Goal: Task Accomplishment & Management: Manage account settings

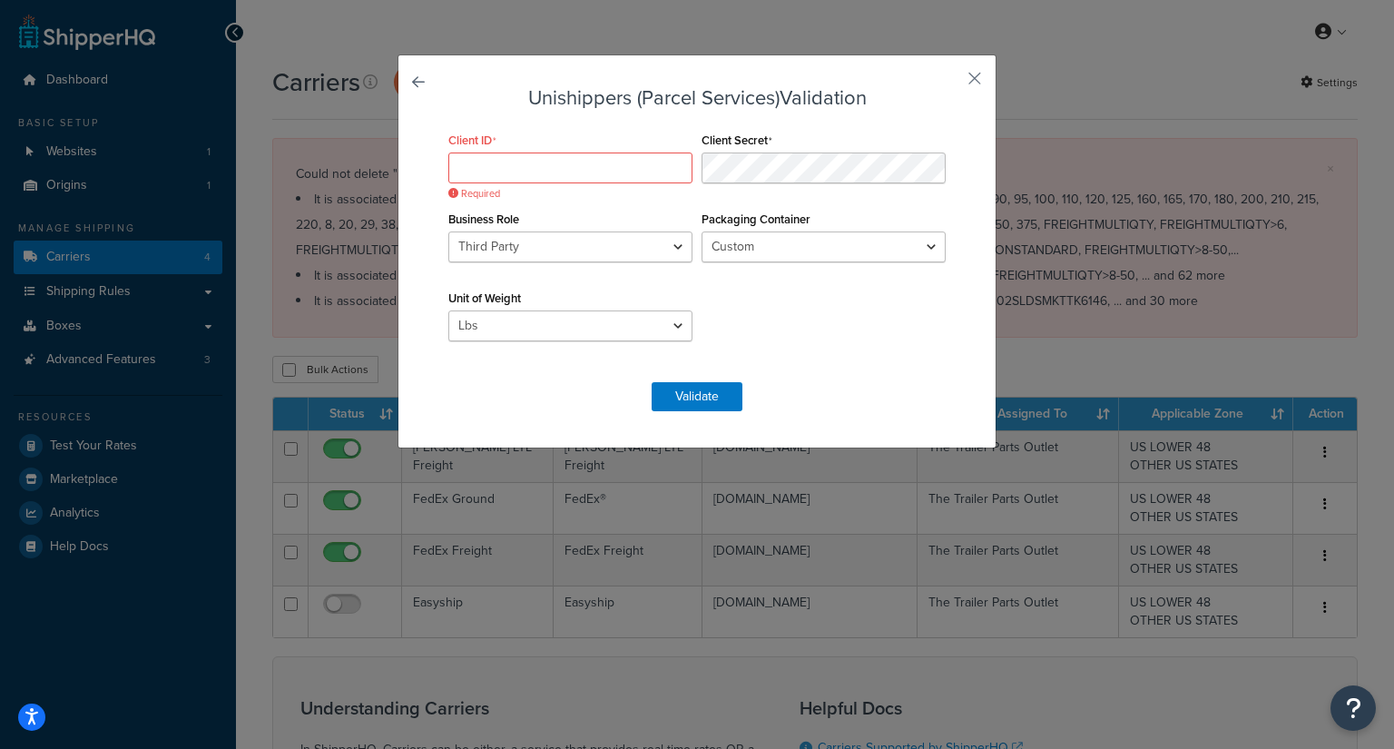
select select "THIRD PARTY"
click at [793, 244] on select "Custom UPS Express Envelope UPS Legal Window Envelope UPS Express Reusable Enve…" at bounding box center [823, 246] width 244 height 31
click at [793, 247] on select "Custom UPS Express Envelope UPS Legal Window Envelope UPS Express Reusable Enve…" at bounding box center [823, 246] width 244 height 31
click at [791, 242] on select "Custom UPS Express Envelope UPS Legal Window Envelope UPS Express Reusable Enve…" at bounding box center [823, 246] width 244 height 31
click at [550, 328] on select "Lbs Kgs Convert LBS to KG" at bounding box center [570, 325] width 244 height 31
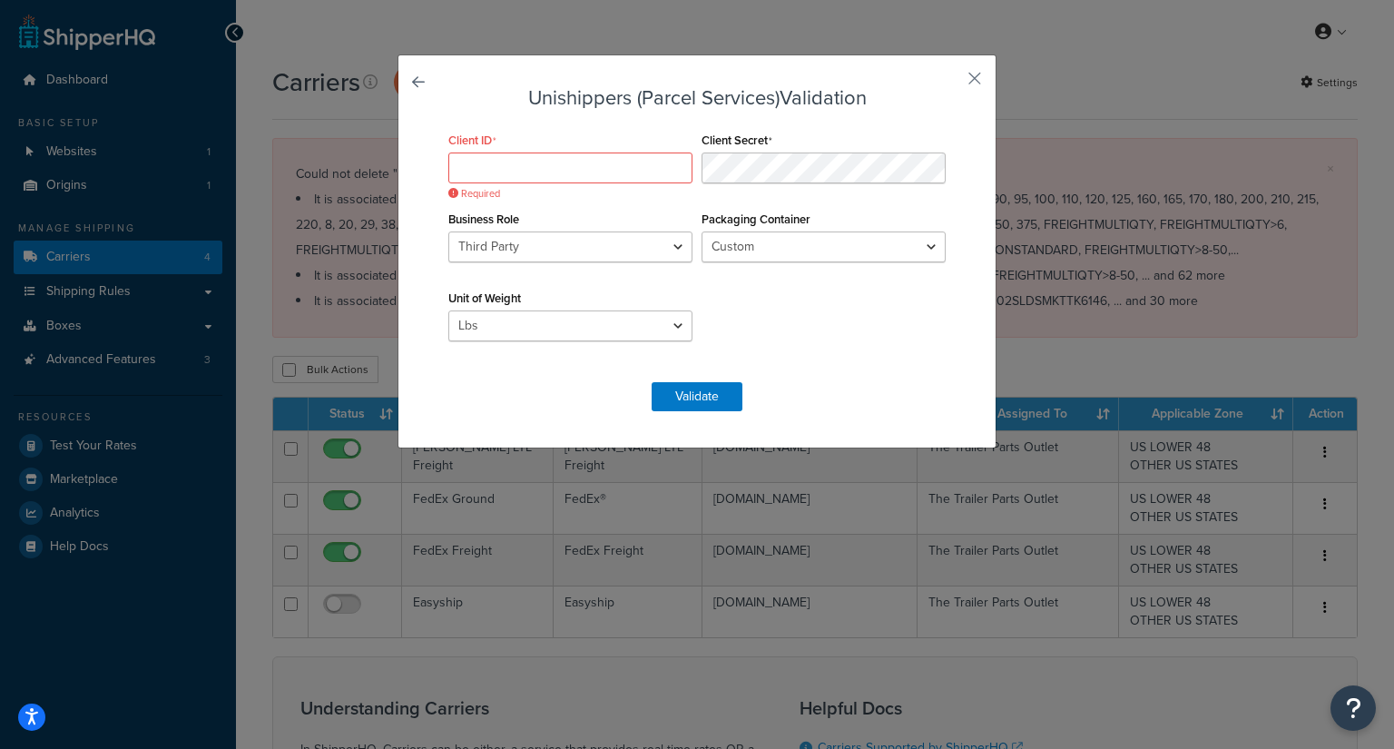
click at [606, 295] on div "Unit of Weight Lbs Kgs Convert LBS to KG" at bounding box center [570, 313] width 253 height 56
click at [950, 83] on button "button" at bounding box center [947, 85] width 5 height 5
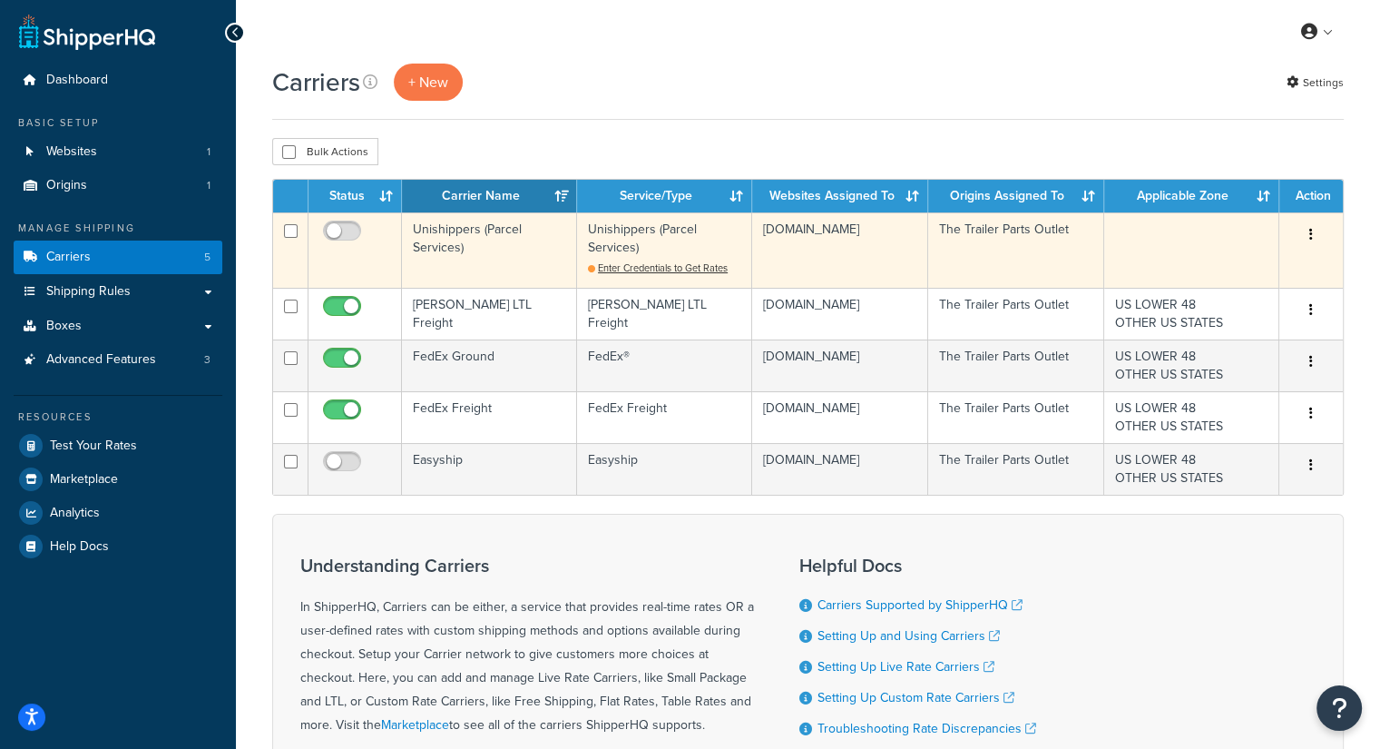
click at [1312, 225] on button "button" at bounding box center [1310, 234] width 25 height 29
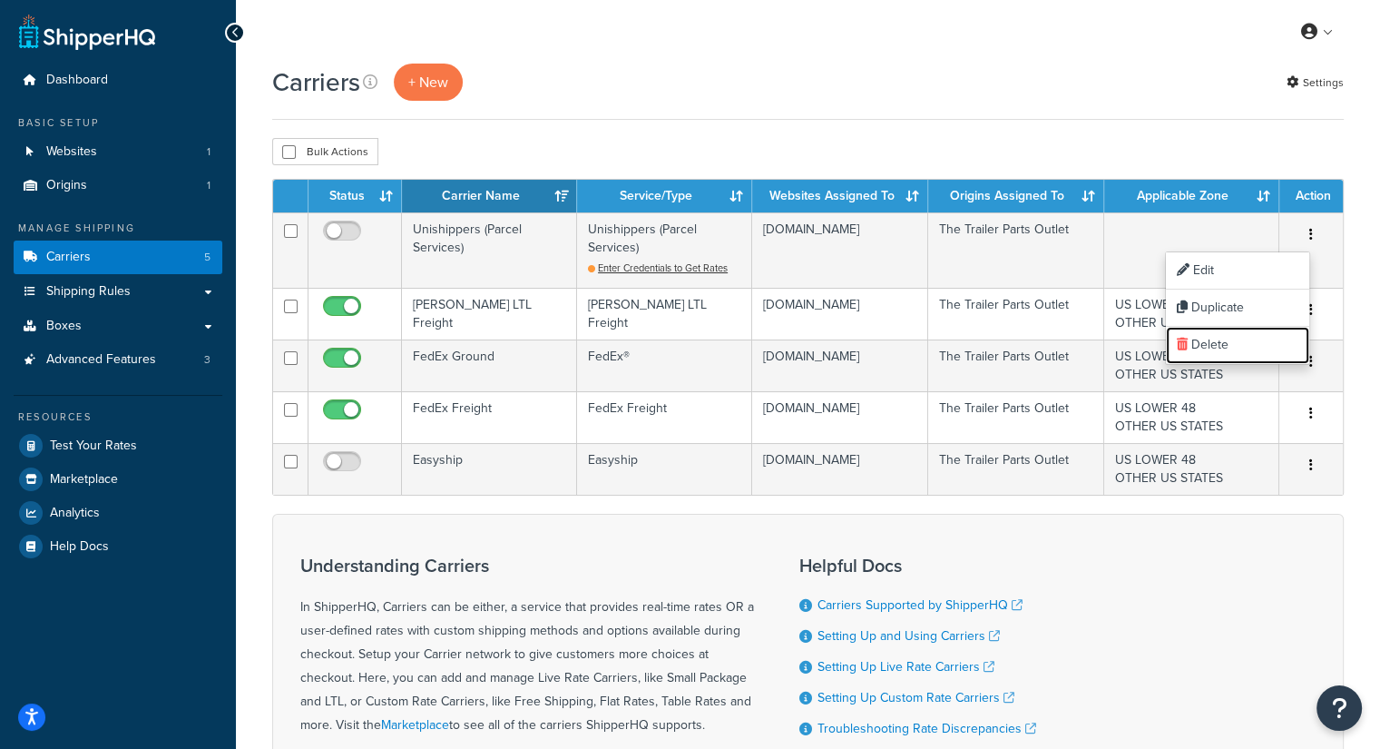
click at [1222, 354] on link "Delete" at bounding box center [1237, 345] width 143 height 37
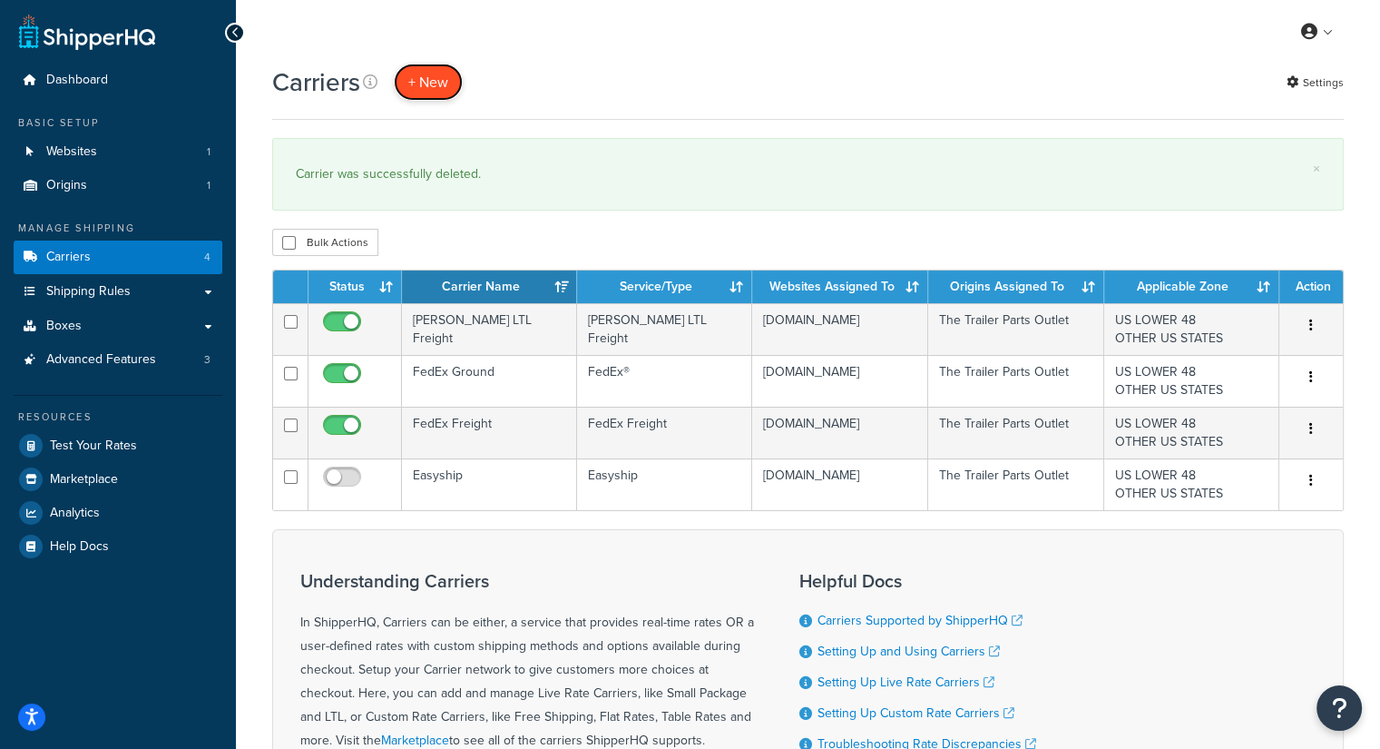
click at [431, 72] on button "+ New" at bounding box center [428, 82] width 69 height 37
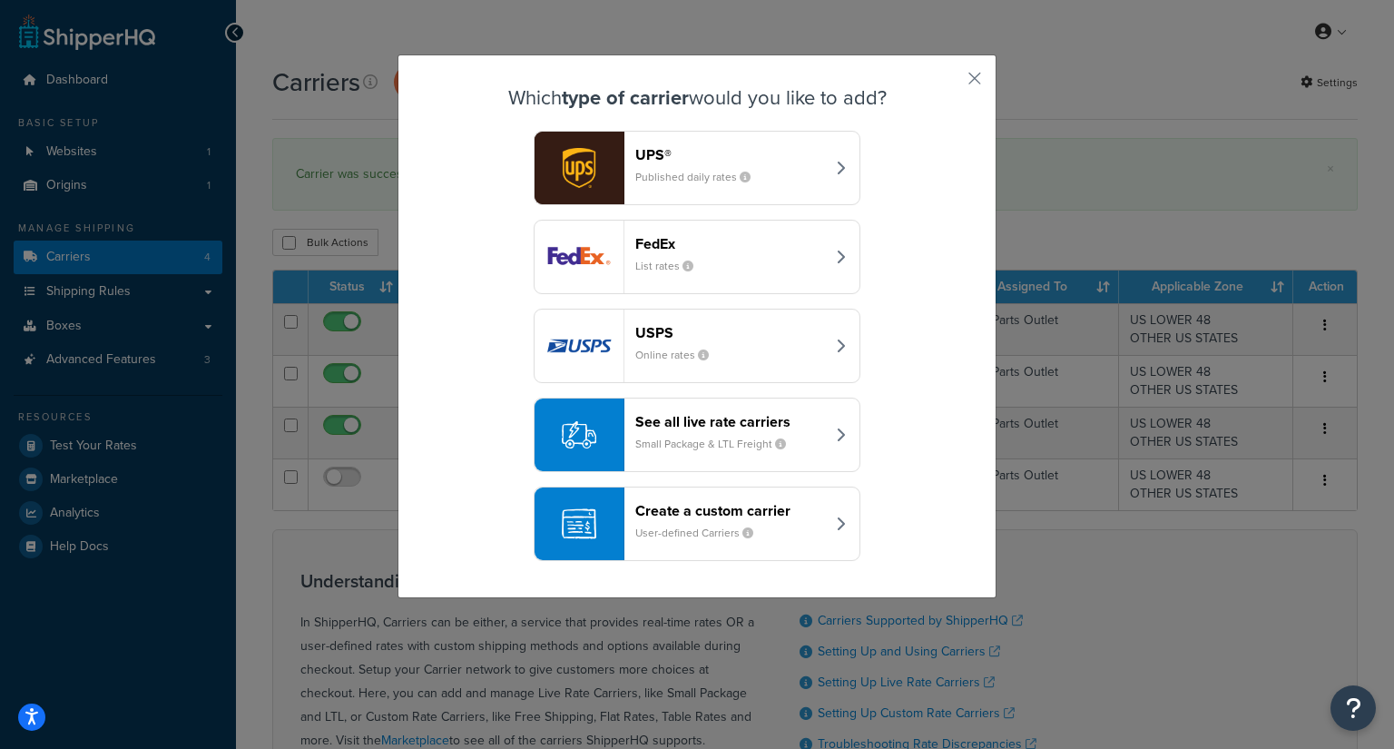
click at [684, 191] on button "UPS® Published daily rates" at bounding box center [697, 168] width 327 height 74
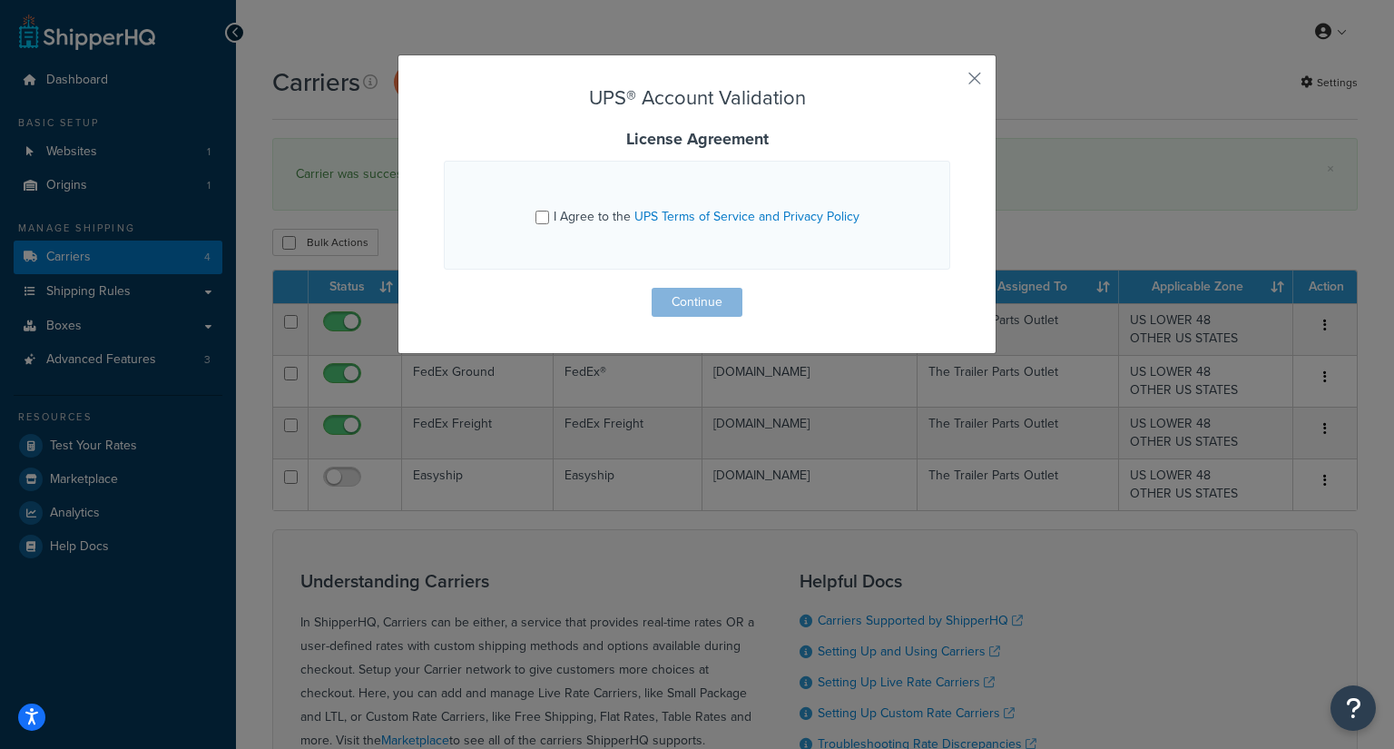
click at [553, 222] on span "I Agree to the UPS Terms of Service and Privacy Policy" at bounding box center [706, 216] width 306 height 19
click at [548, 222] on input "I Agree to the UPS Terms of Service and Privacy Policy" at bounding box center [542, 217] width 14 height 14
checkbox input "true"
click at [717, 302] on button "Continue" at bounding box center [696, 302] width 91 height 29
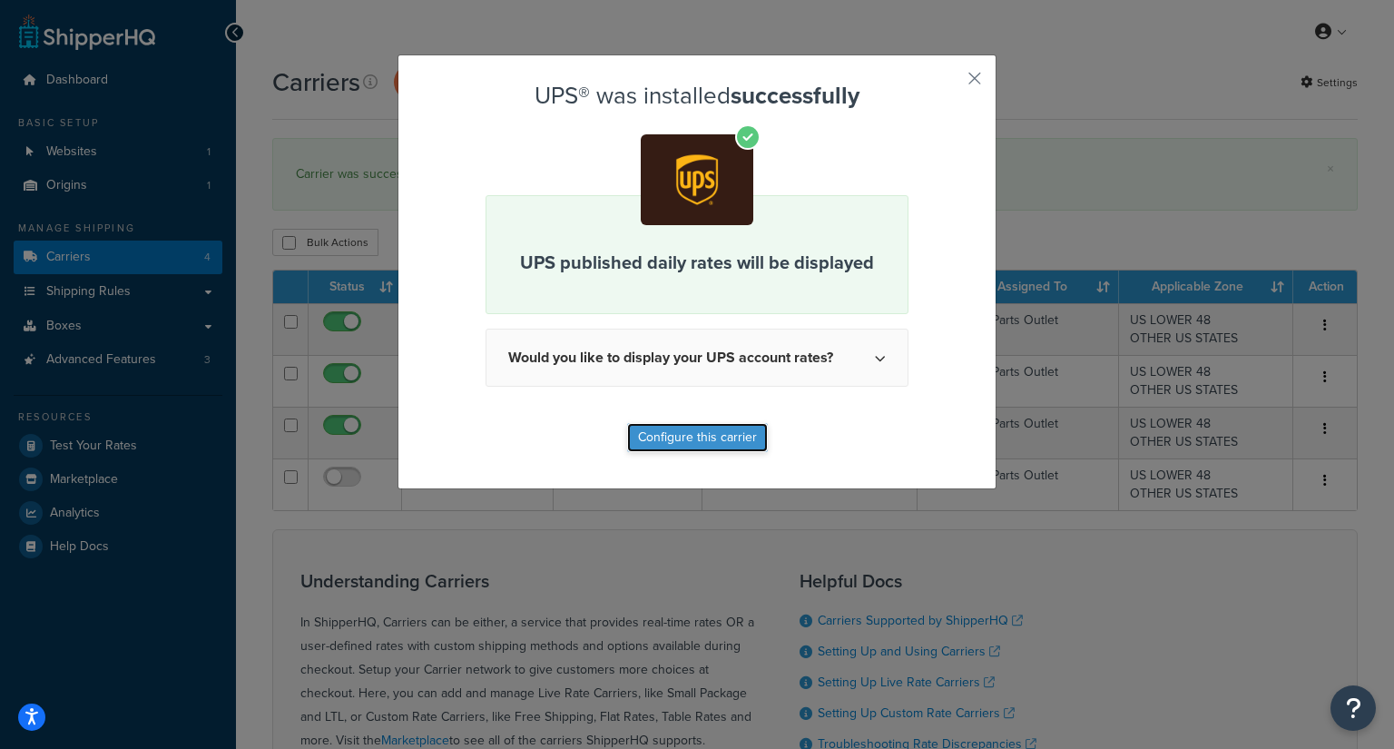
click at [726, 434] on button "Configure this carrier" at bounding box center [697, 437] width 141 height 29
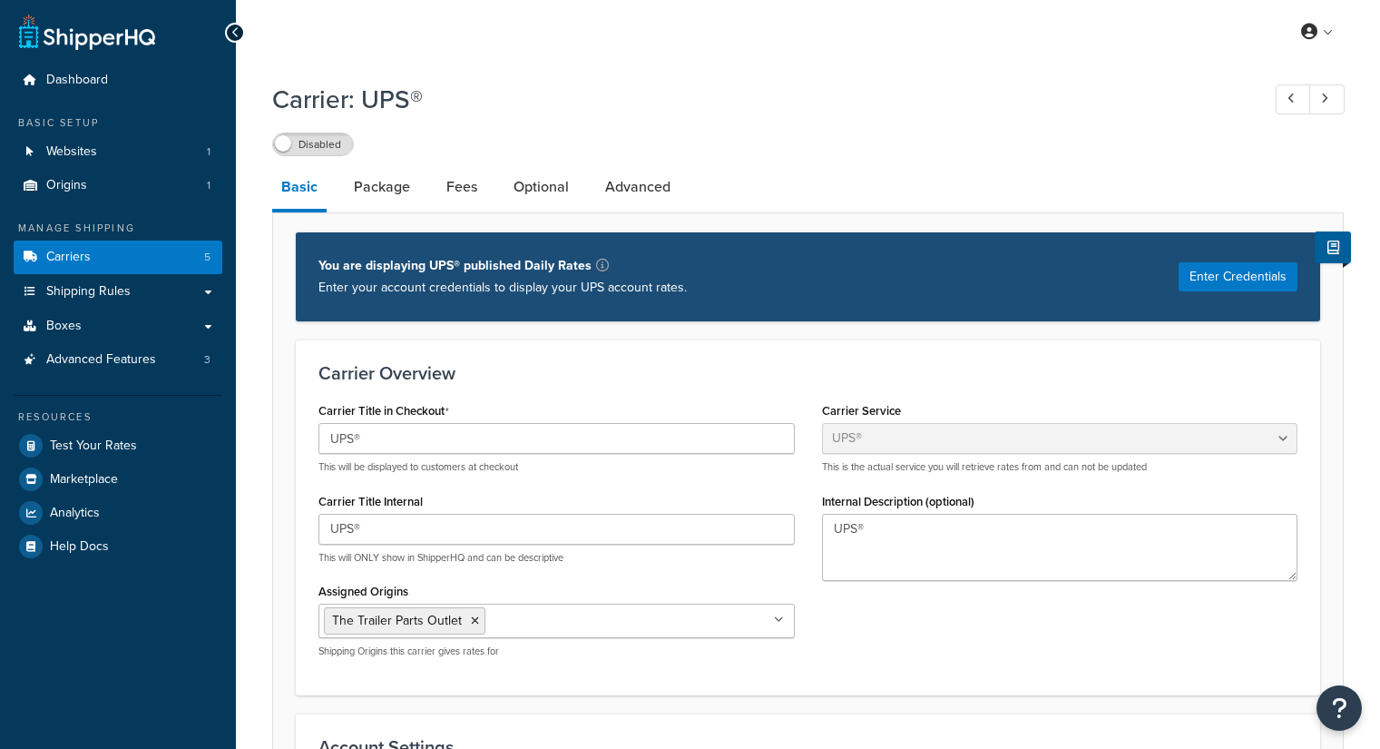
select select "ups"
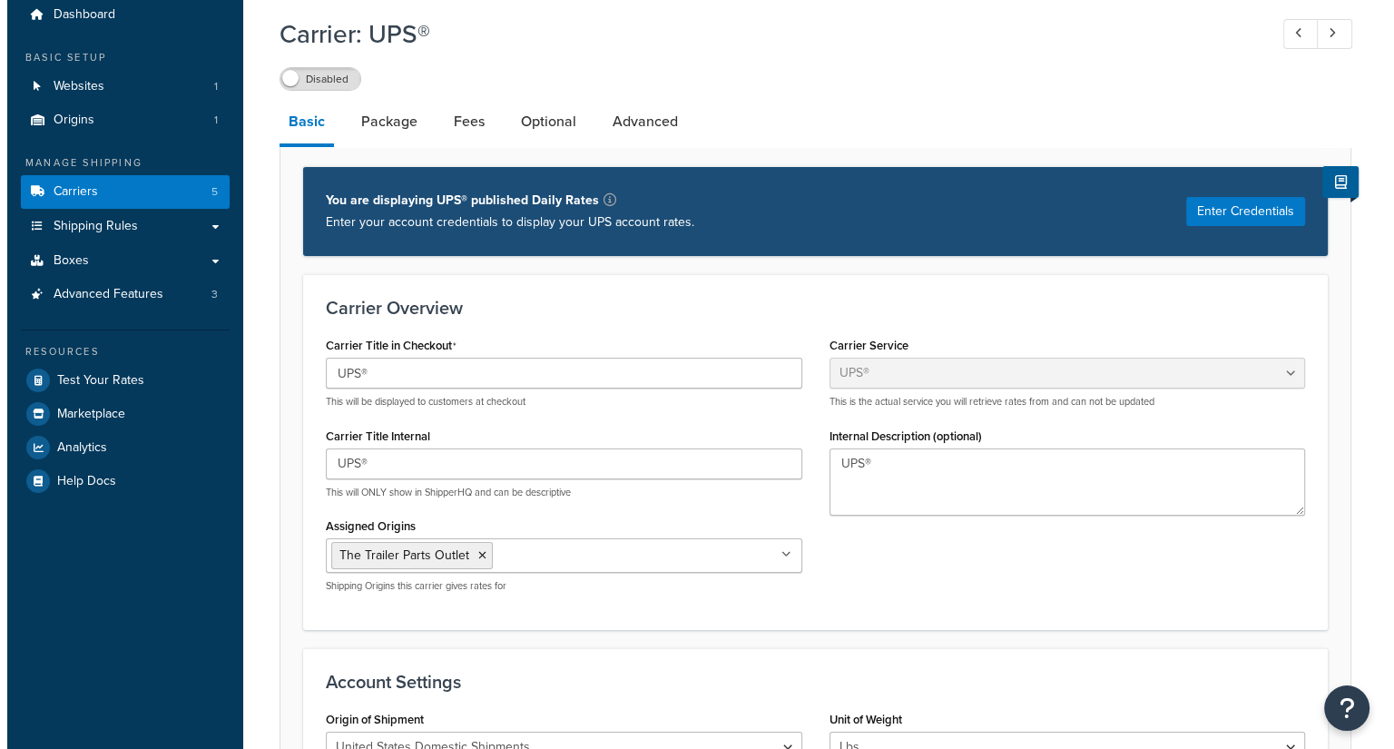
scroll to position [91, 0]
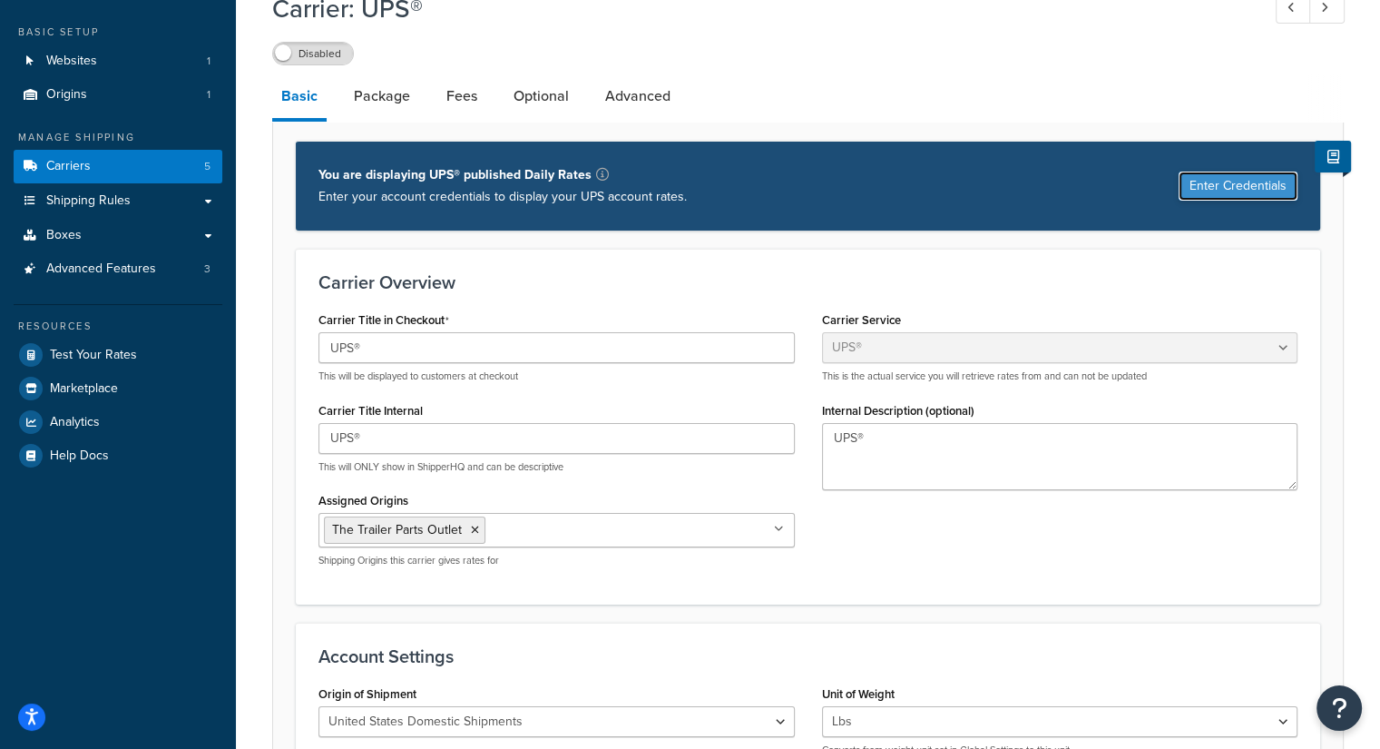
click at [1239, 178] on button "Enter Credentials" at bounding box center [1238, 185] width 119 height 29
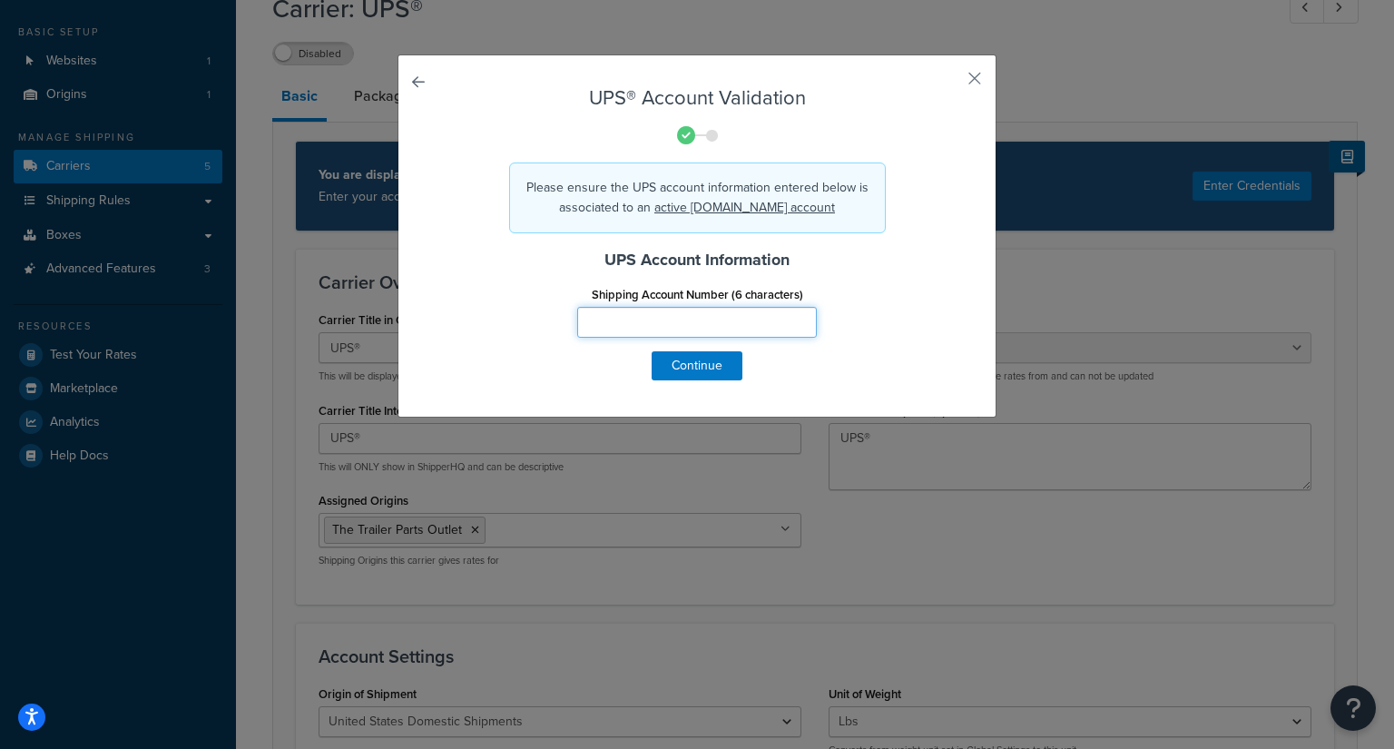
click at [758, 327] on input "Shipping Account Number (6 characters)" at bounding box center [697, 322] width 240 height 31
click at [905, 360] on form "UPS® Account Validation Please ensure the UPS account information entered below…" at bounding box center [697, 233] width 506 height 293
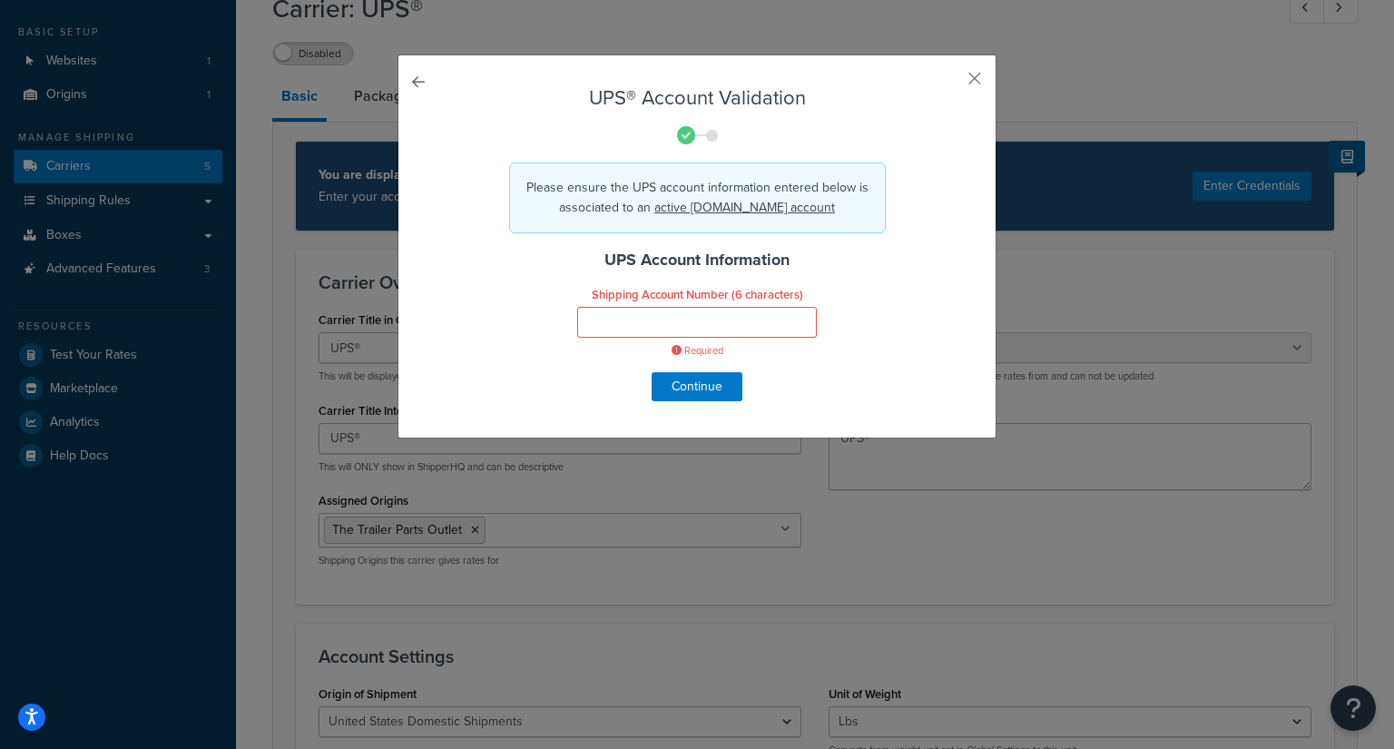
click at [960, 75] on div "UPS® Account Validation Please ensure the UPS account information entered below…" at bounding box center [696, 246] width 599 height 384
click at [950, 83] on button "button" at bounding box center [947, 85] width 5 height 5
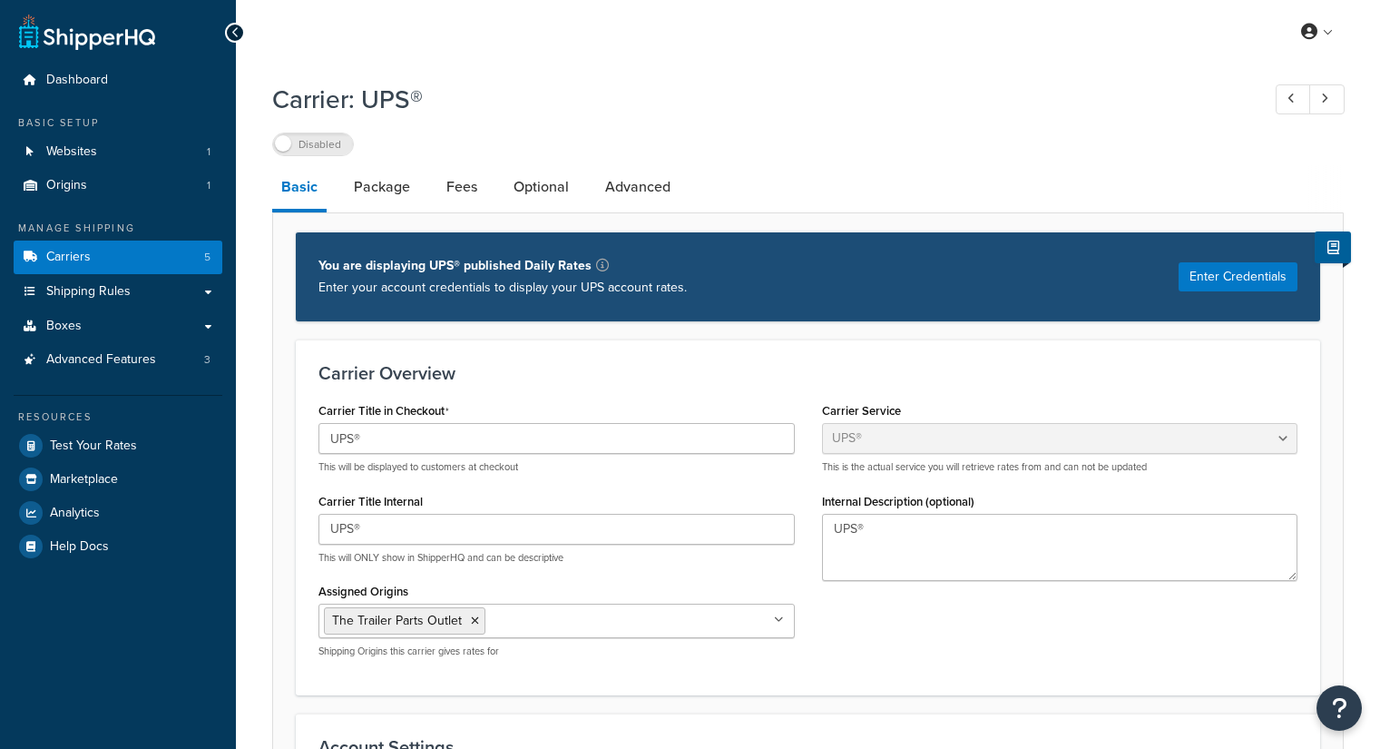
select select "ups"
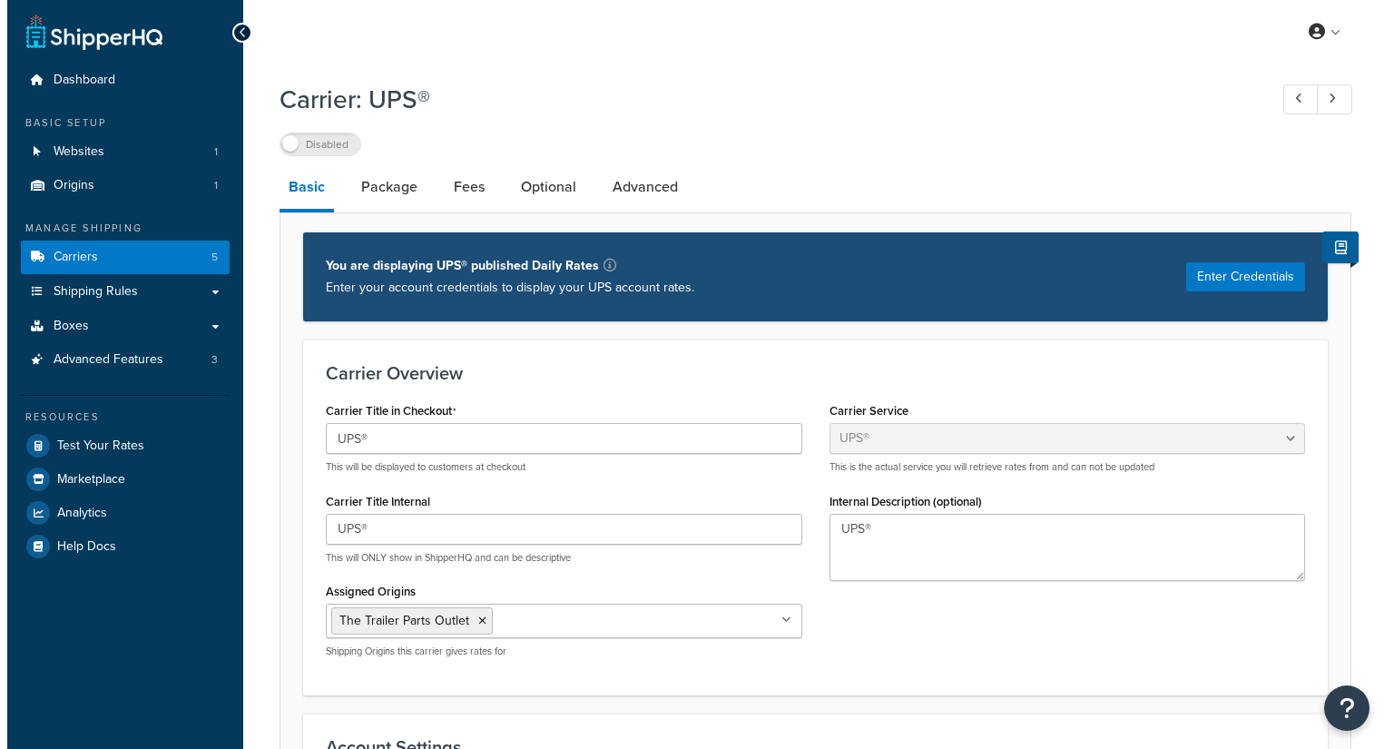
scroll to position [91, 0]
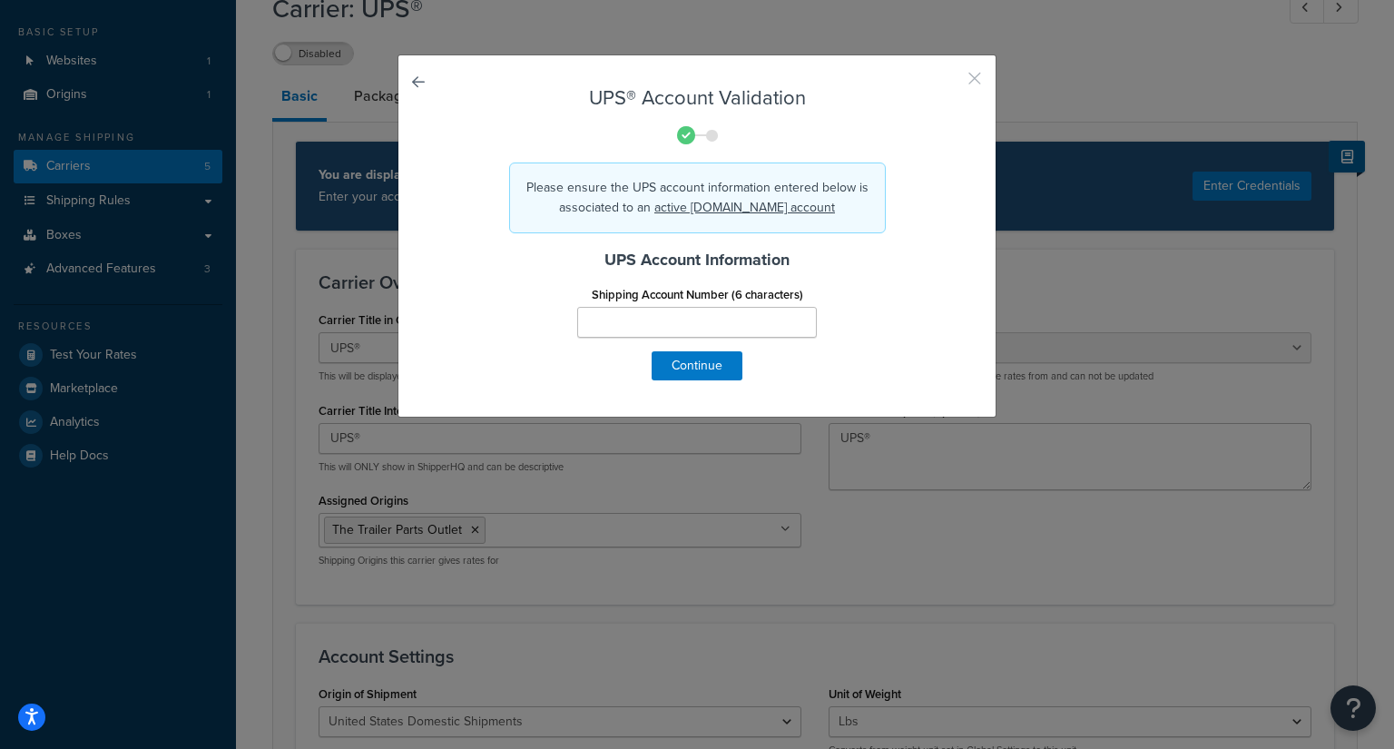
click at [950, 83] on button "button" at bounding box center [947, 85] width 5 height 5
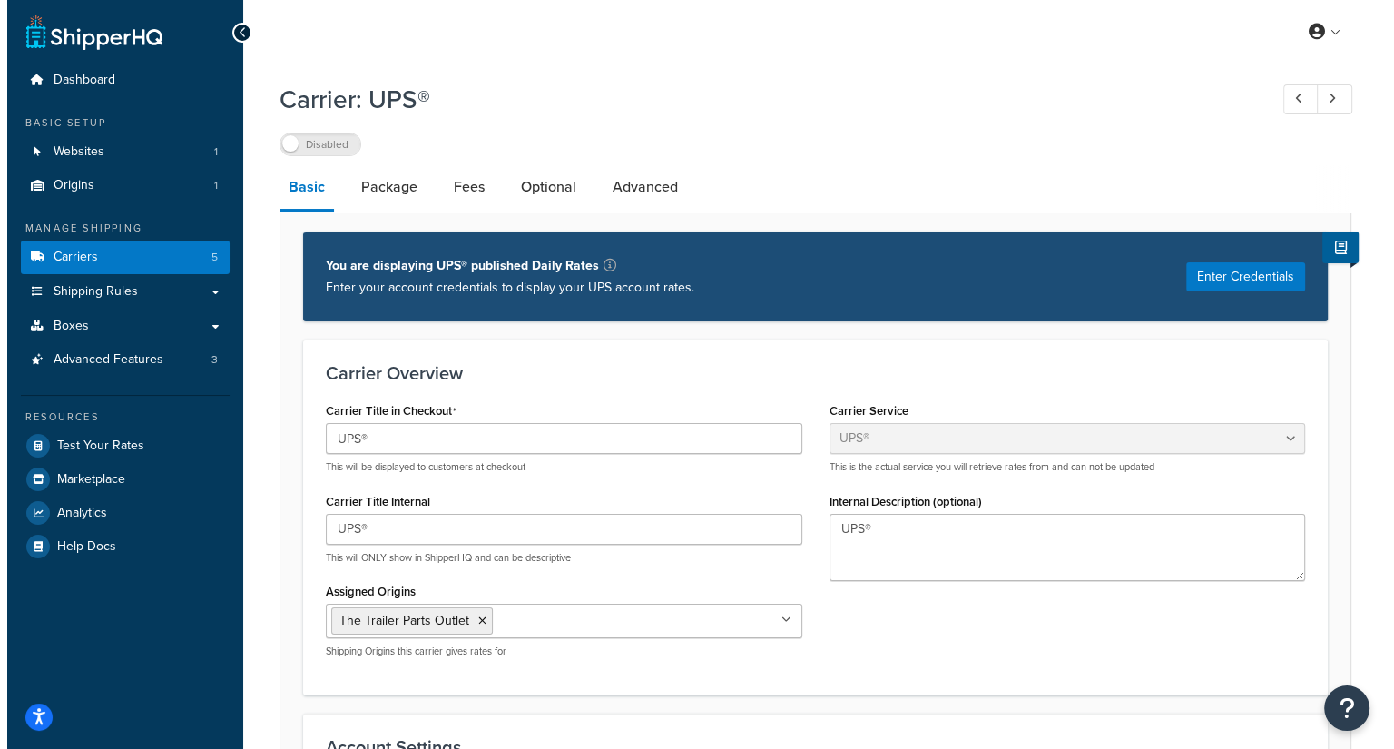
scroll to position [91, 0]
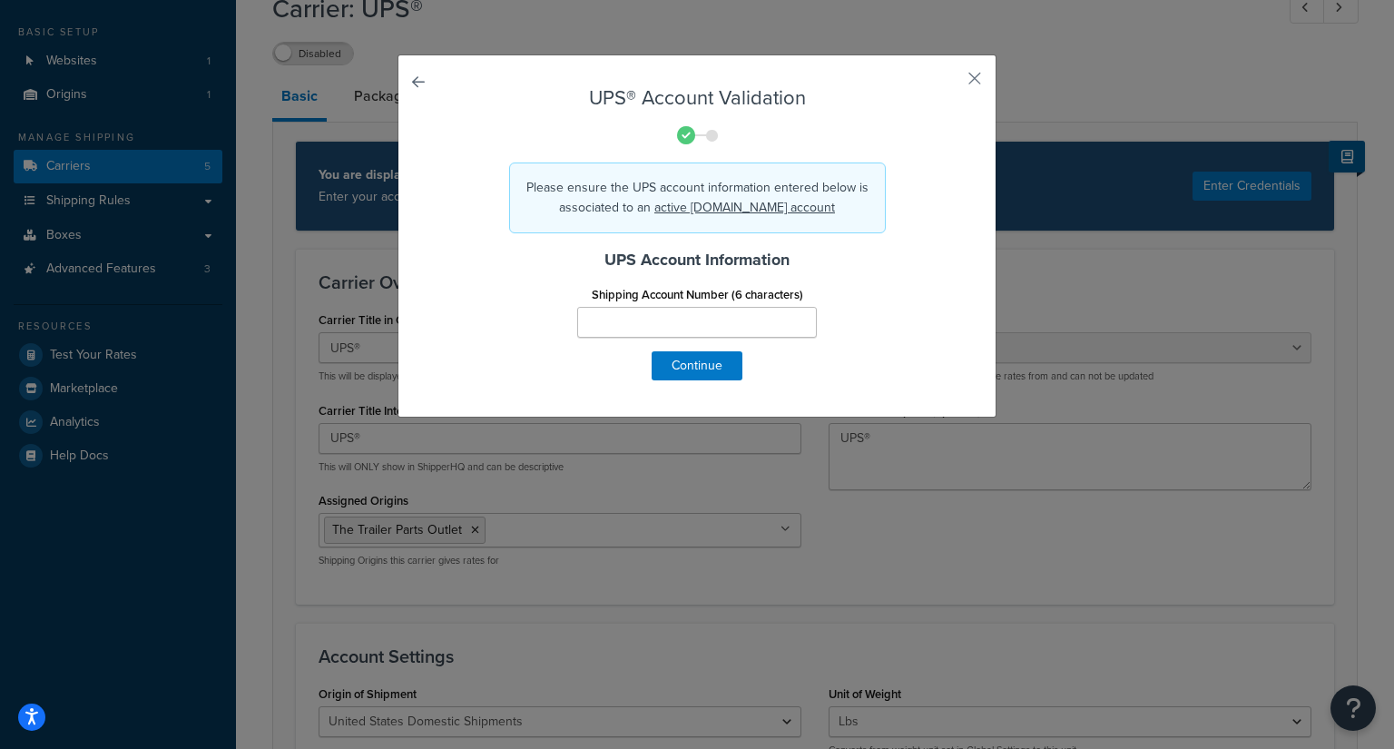
click at [84, 181] on div "UPS® Account Validation Please ensure the UPS account information entered below…" at bounding box center [697, 374] width 1394 height 749
drag, startPoint x: 104, startPoint y: 169, endPoint x: 826, endPoint y: 289, distance: 731.3
click at [108, 170] on div "UPS® Account Validation Please ensure the UPS account information entered below…" at bounding box center [697, 374] width 1394 height 749
drag, startPoint x: 961, startPoint y: 80, endPoint x: 619, endPoint y: 145, distance: 348.2
click at [950, 83] on button "button" at bounding box center [947, 85] width 5 height 5
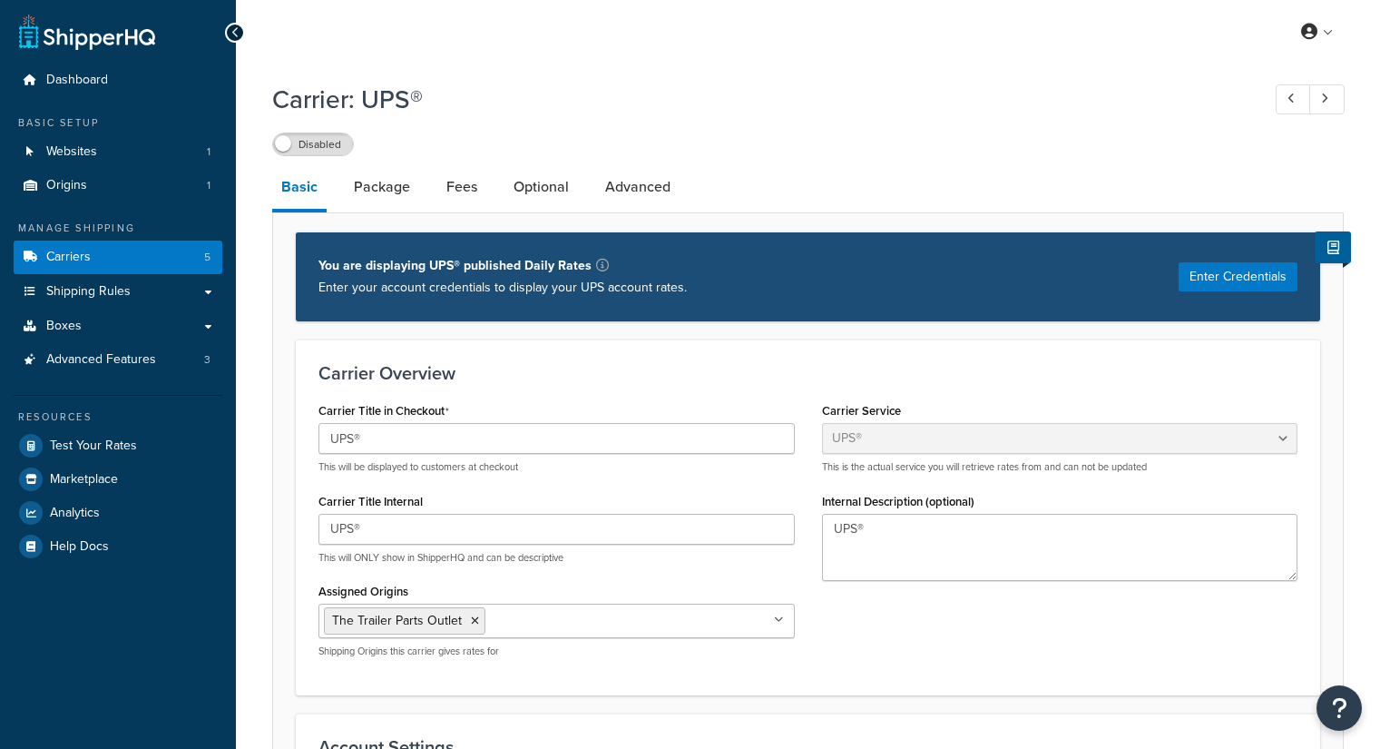
select select "ups"
click at [103, 263] on link "Carriers 5" at bounding box center [118, 257] width 209 height 34
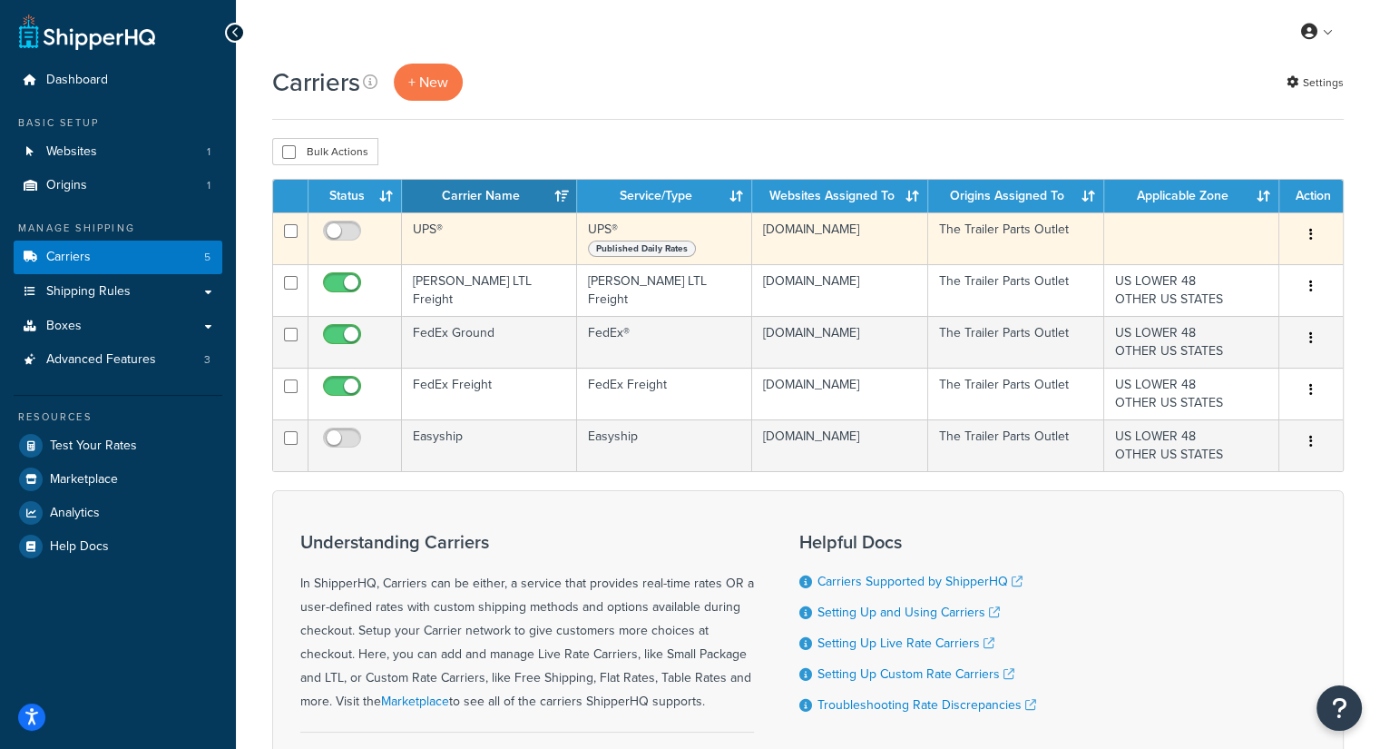
click at [1313, 230] on button "button" at bounding box center [1310, 234] width 25 height 29
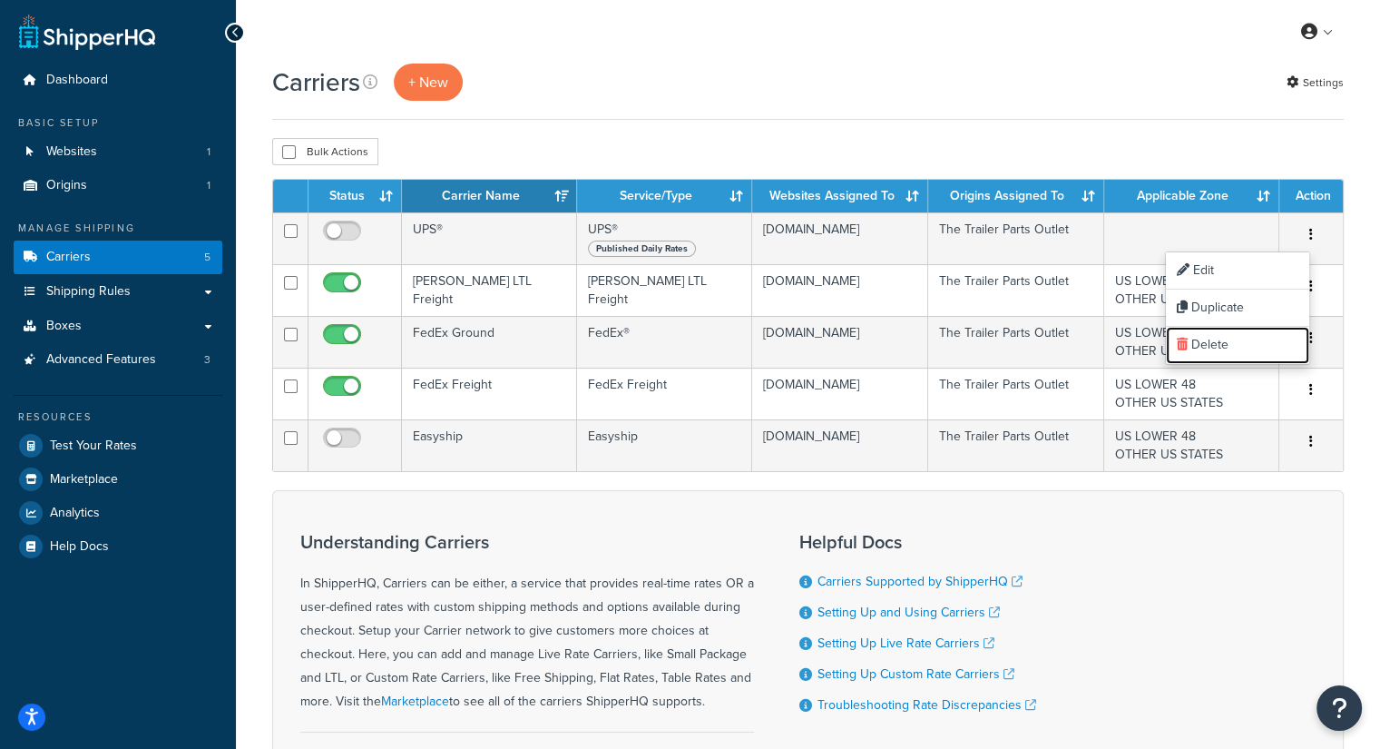
drag, startPoint x: 1227, startPoint y: 341, endPoint x: 782, endPoint y: 99, distance: 506.3
click at [1227, 340] on link "Delete" at bounding box center [1237, 345] width 143 height 37
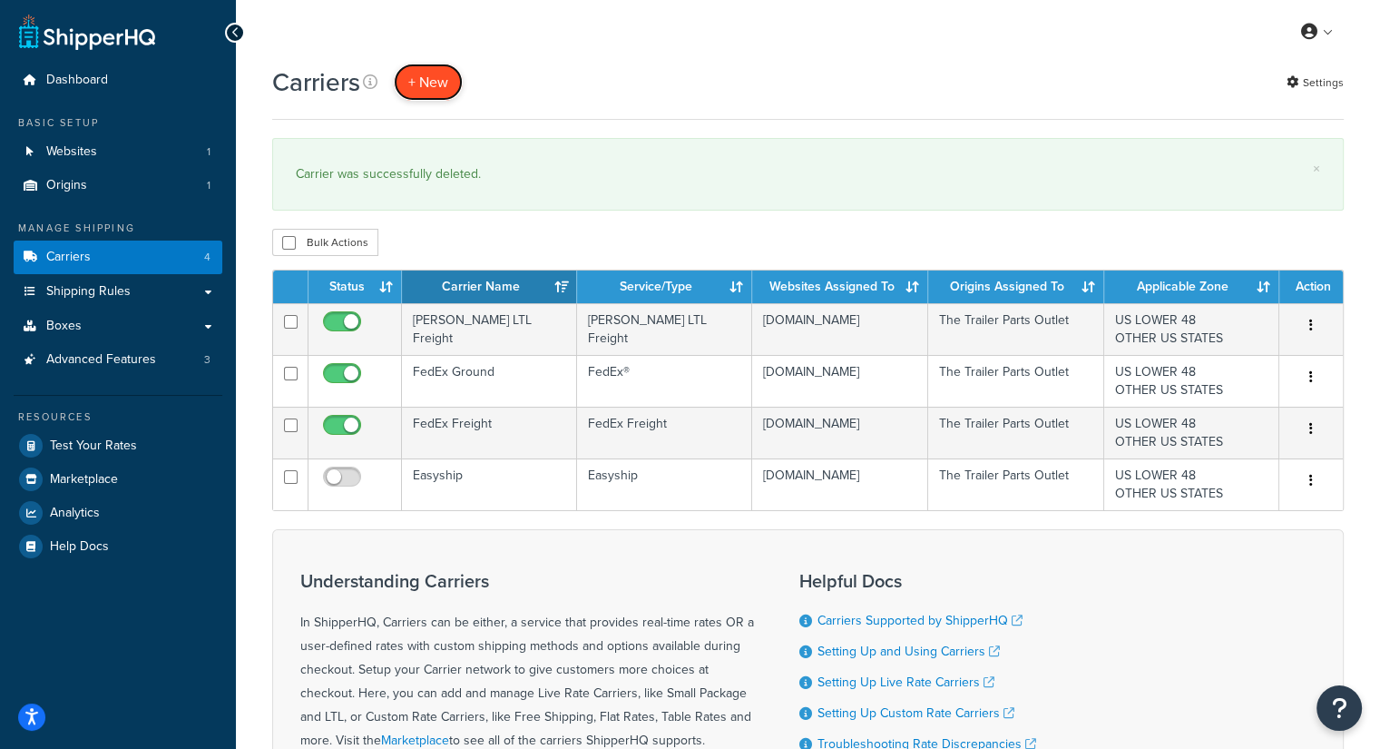
click at [426, 86] on button "+ New" at bounding box center [428, 82] width 69 height 37
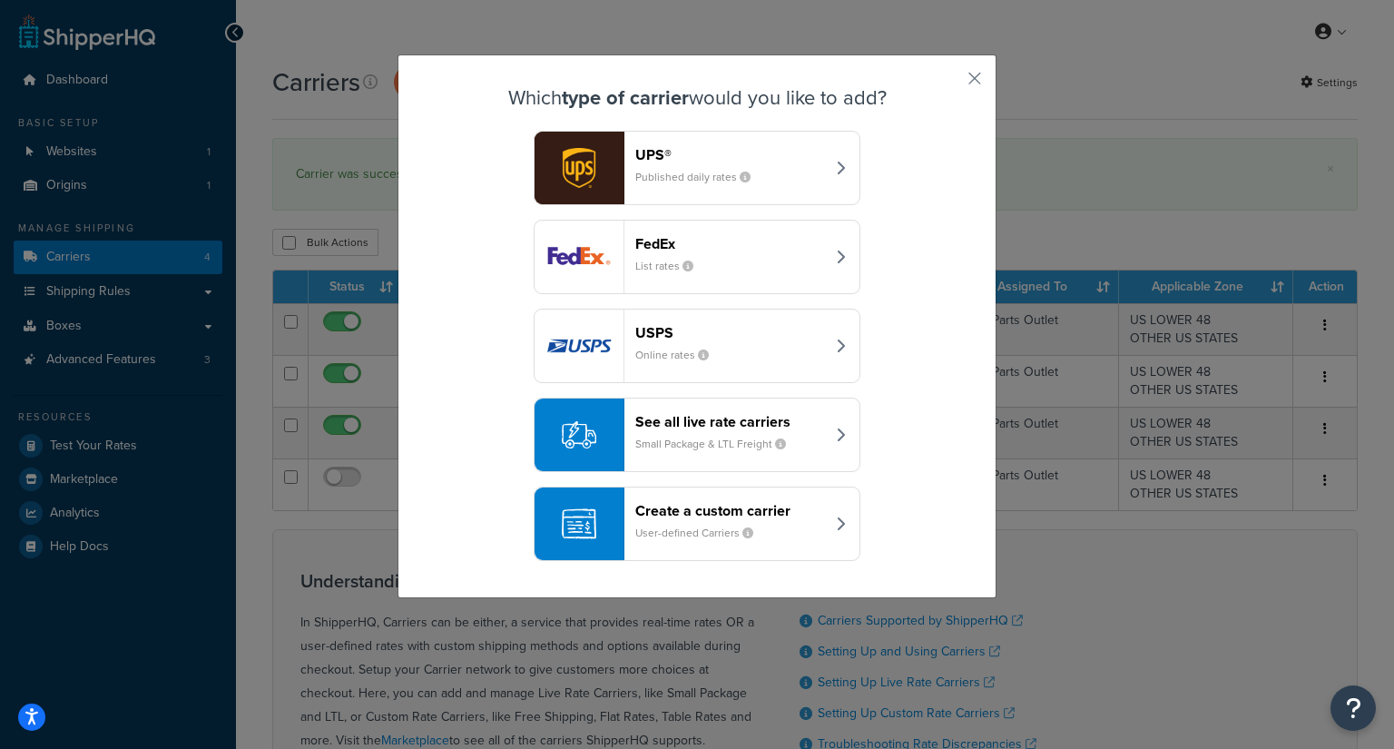
click at [749, 424] on header "See all live rate carriers" at bounding box center [730, 421] width 190 height 17
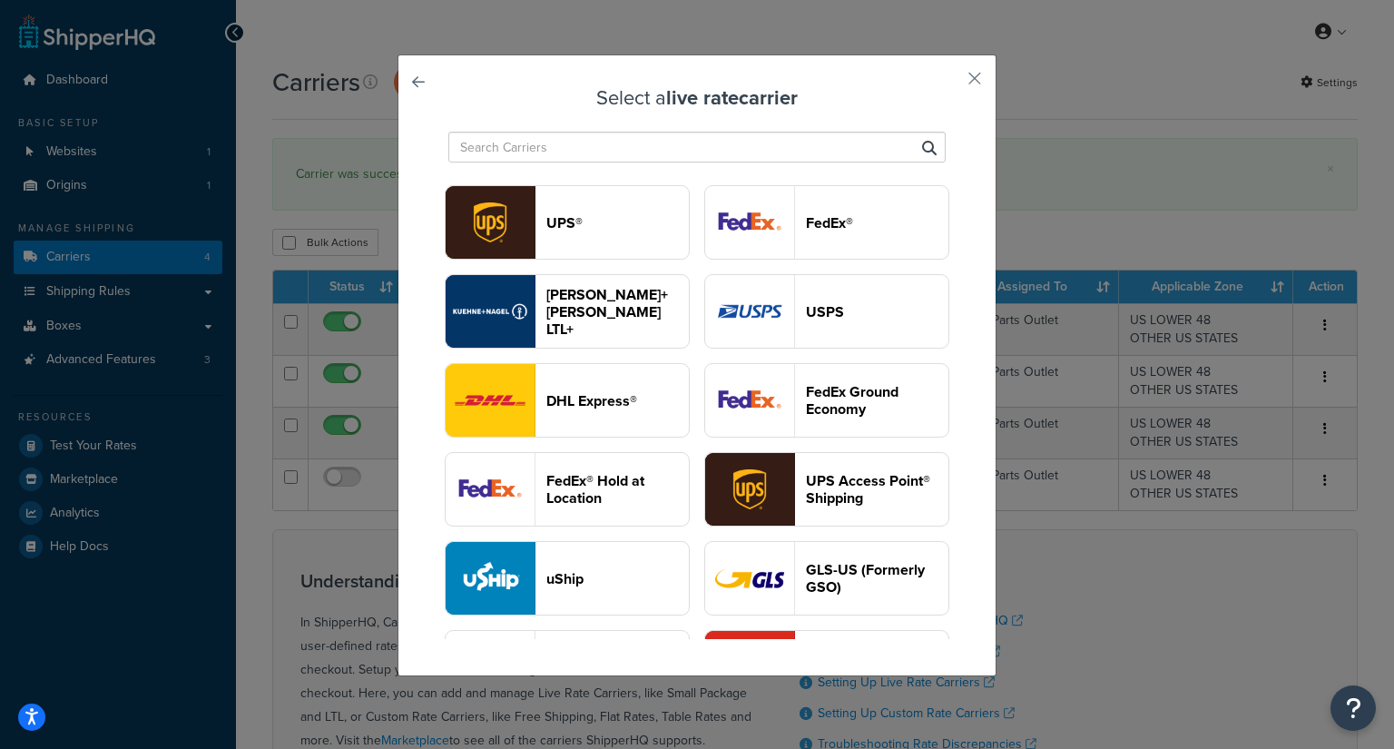
click at [806, 142] on input "text" at bounding box center [696, 147] width 497 height 31
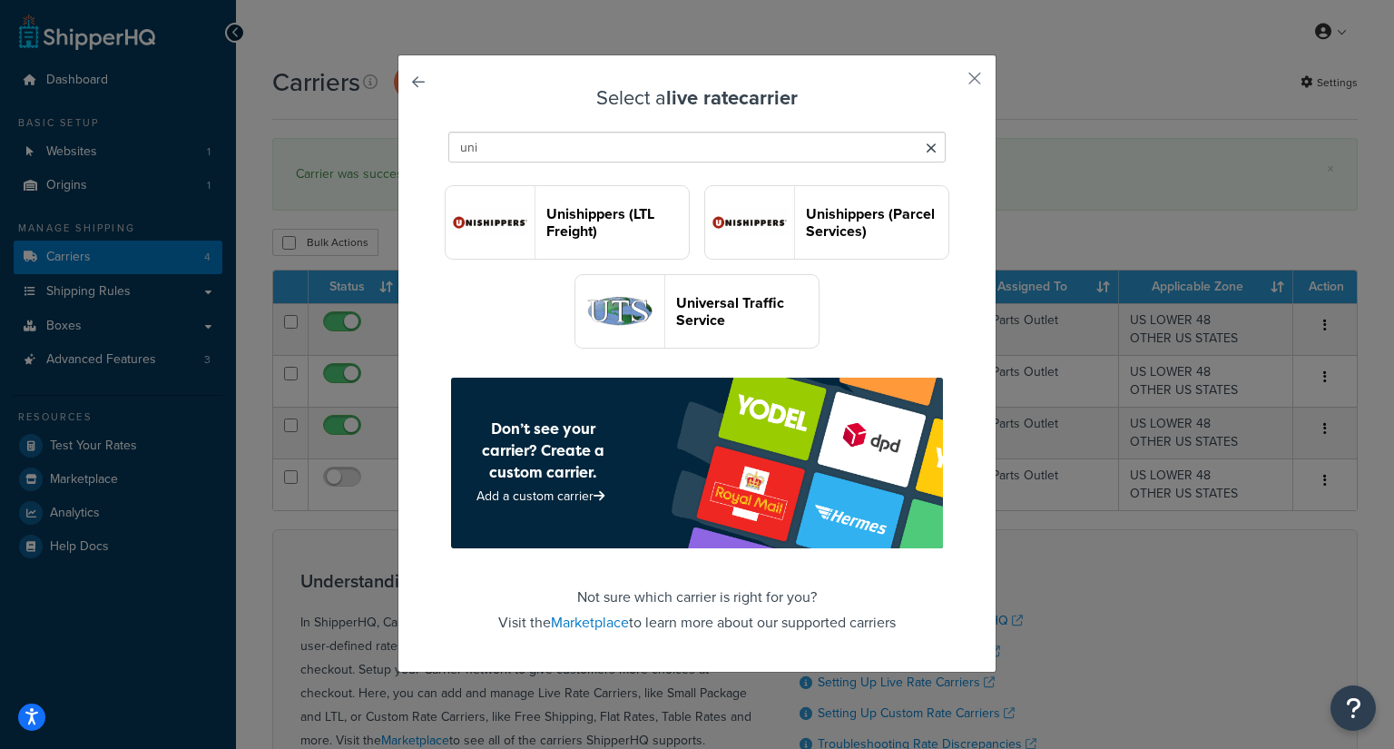
type input "uni"
click at [806, 240] on header "Unishippers (Parcel Services)" at bounding box center [877, 222] width 142 height 34
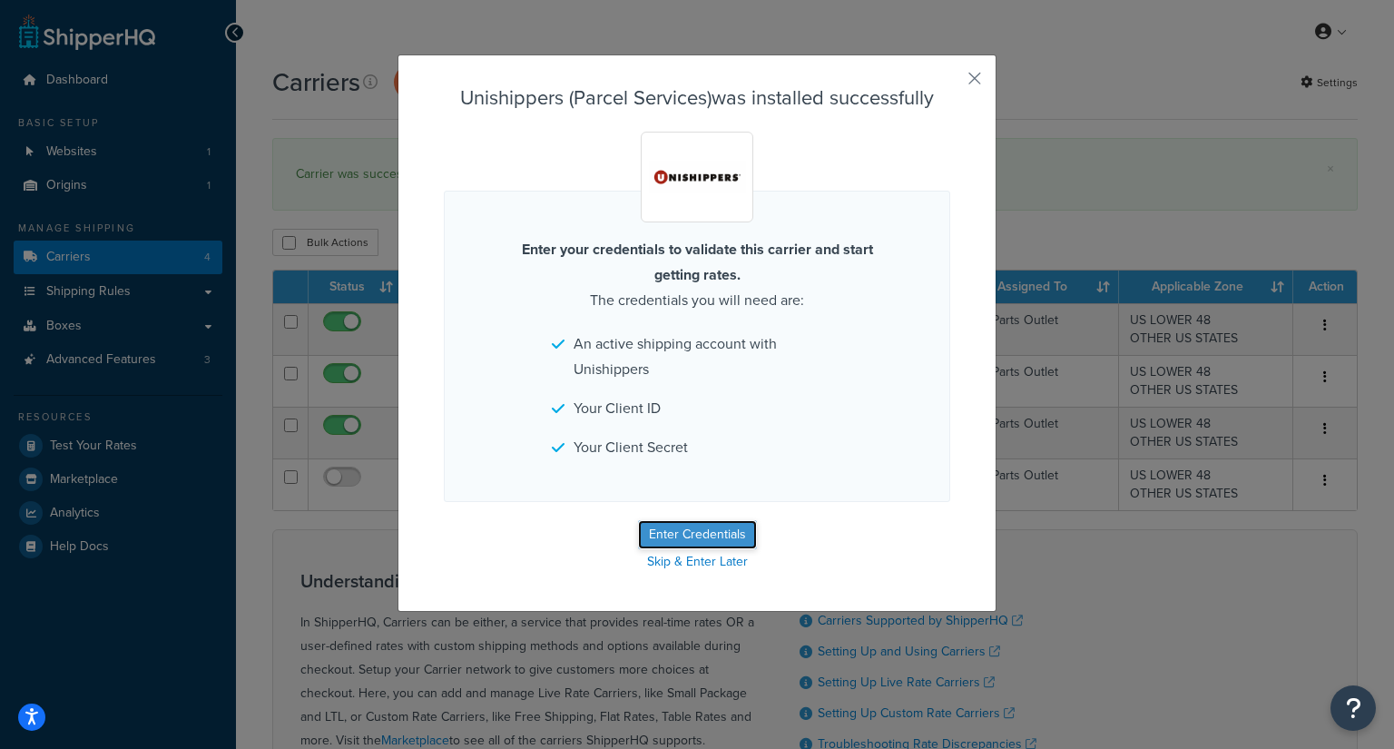
click at [720, 529] on button "Enter Credentials" at bounding box center [697, 534] width 119 height 29
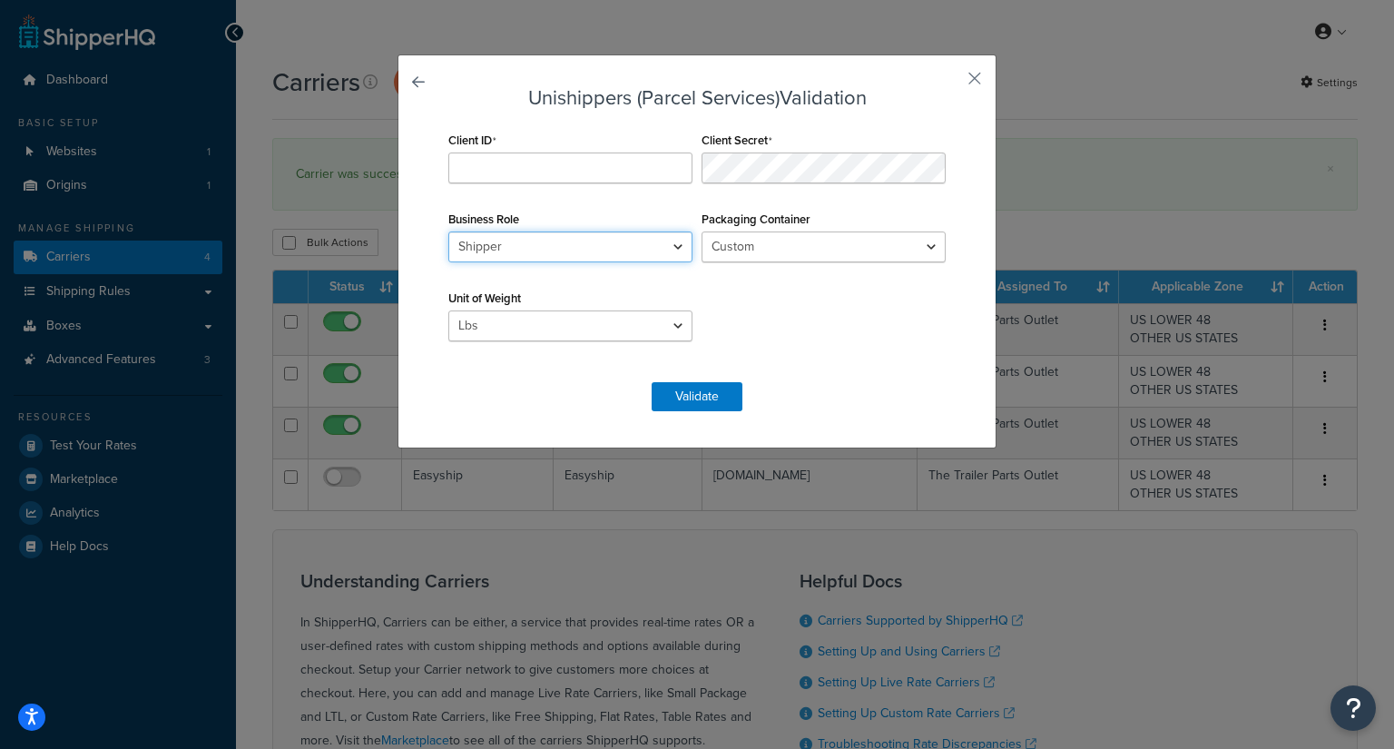
click at [593, 252] on select "Shipper Consignee Third Party" at bounding box center [570, 246] width 244 height 31
select select "THIRD PARTY"
click at [448, 231] on select "Shipper Consignee Third Party" at bounding box center [570, 246] width 244 height 31
click at [749, 269] on div "Client ID Client Secret Business Role Shipper Consignee Third Party Packaging C…" at bounding box center [697, 245] width 506 height 237
click at [434, 71] on div "Unishippers (Parcel Services) Validation Client ID Client Secret Business Role …" at bounding box center [696, 251] width 599 height 394
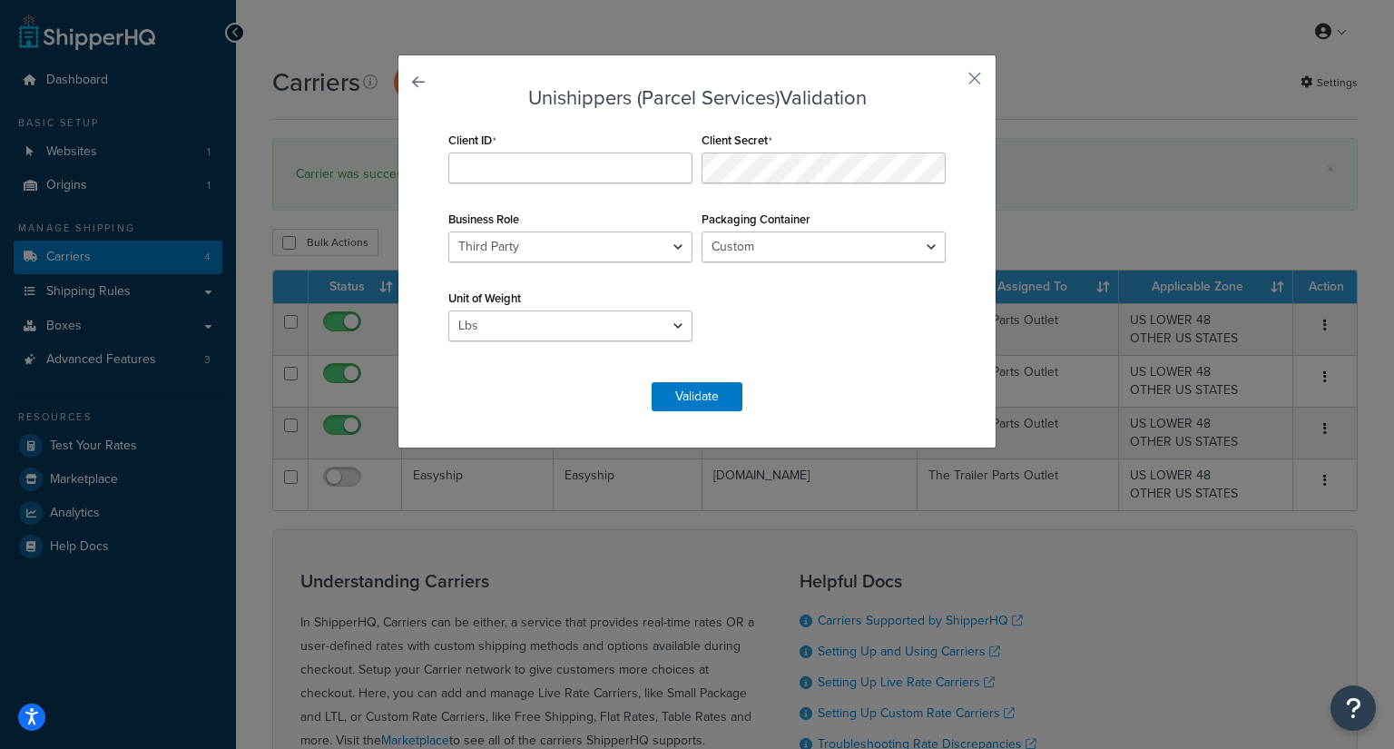
click at [976, 74] on div "Unishippers (Parcel Services) Validation Client ID Client Secret Business Role …" at bounding box center [696, 251] width 599 height 394
click at [950, 83] on button "button" at bounding box center [947, 85] width 5 height 5
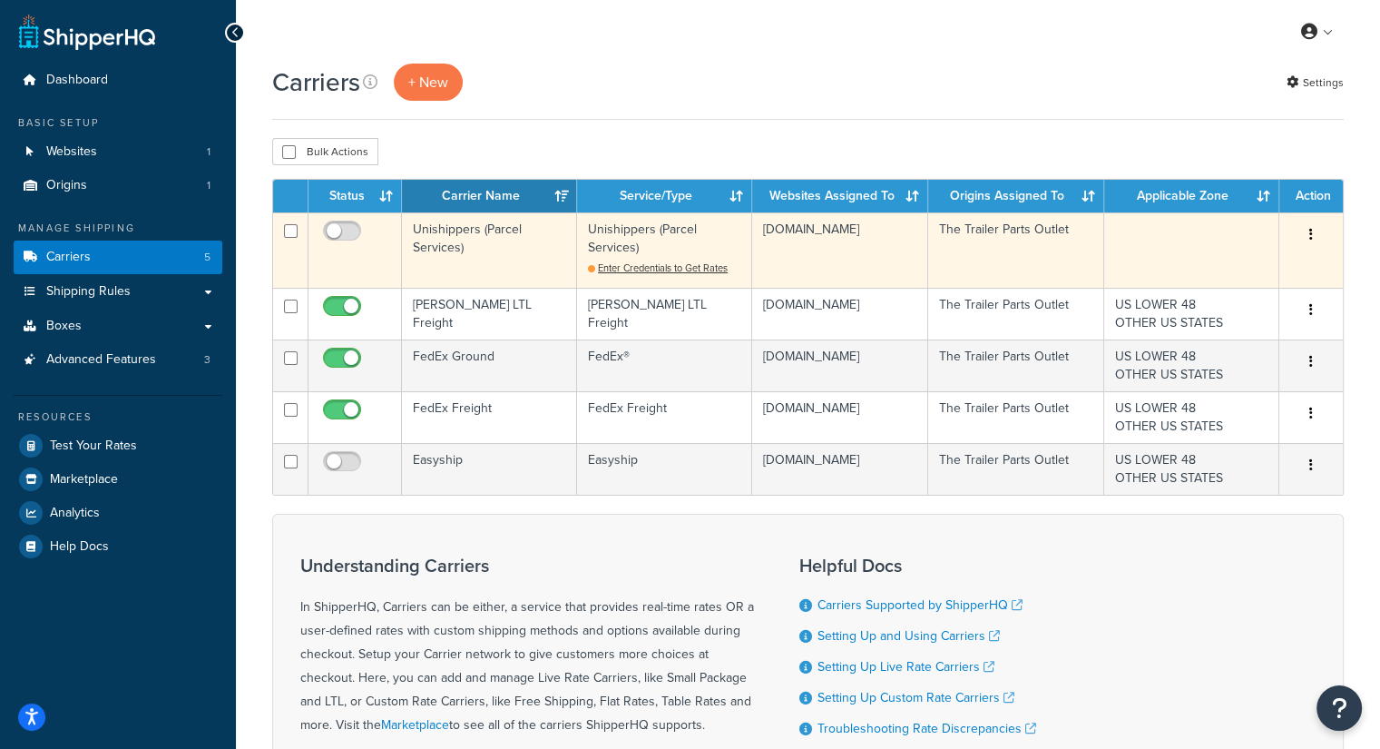
click at [1311, 231] on icon "button" at bounding box center [1311, 234] width 4 height 13
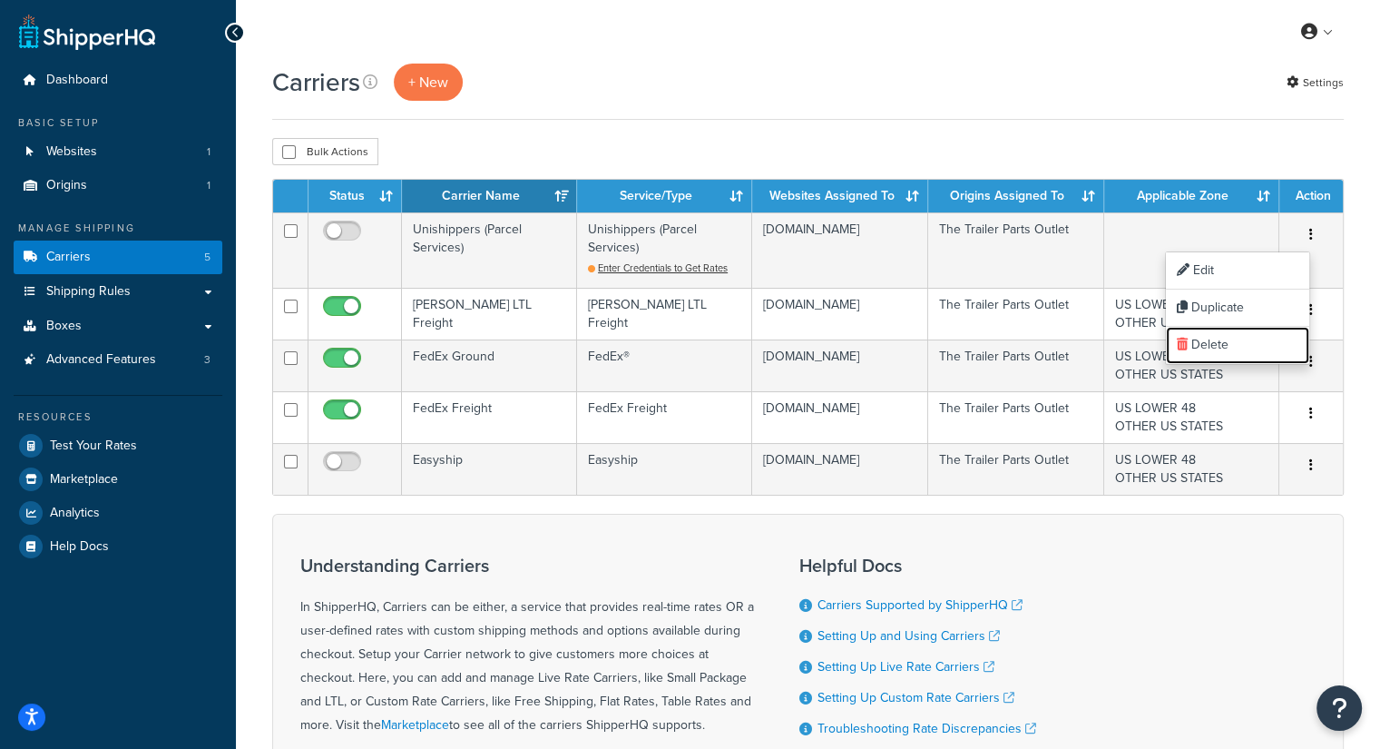
drag, startPoint x: 1196, startPoint y: 343, endPoint x: 770, endPoint y: 88, distance: 496.1
click at [1196, 343] on link "Delete" at bounding box center [1237, 345] width 143 height 37
